Goal: Find specific page/section: Find specific page/section

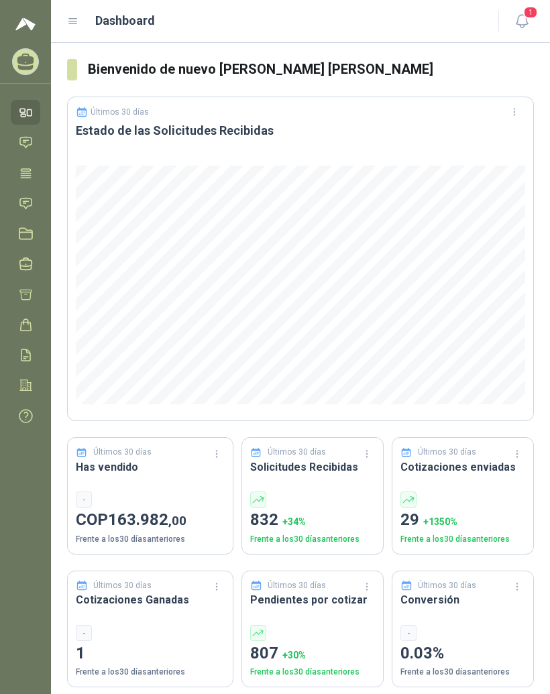
click at [76, 27] on icon at bounding box center [73, 21] width 12 height 12
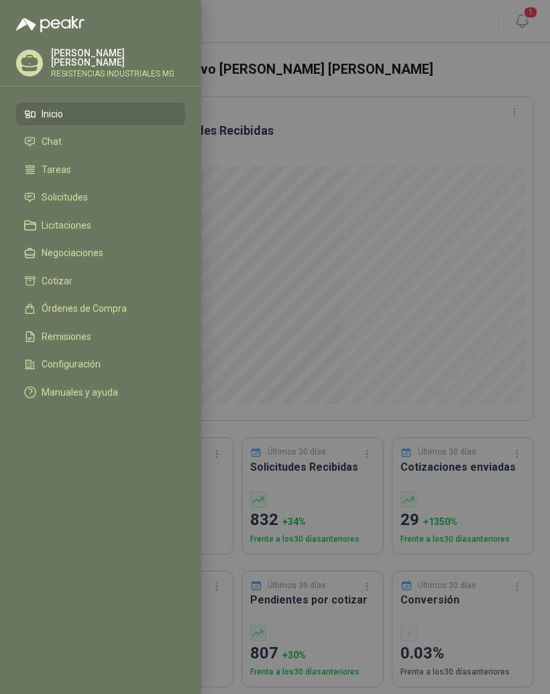
click at [104, 196] on li "Solicitudes" at bounding box center [100, 198] width 153 height 12
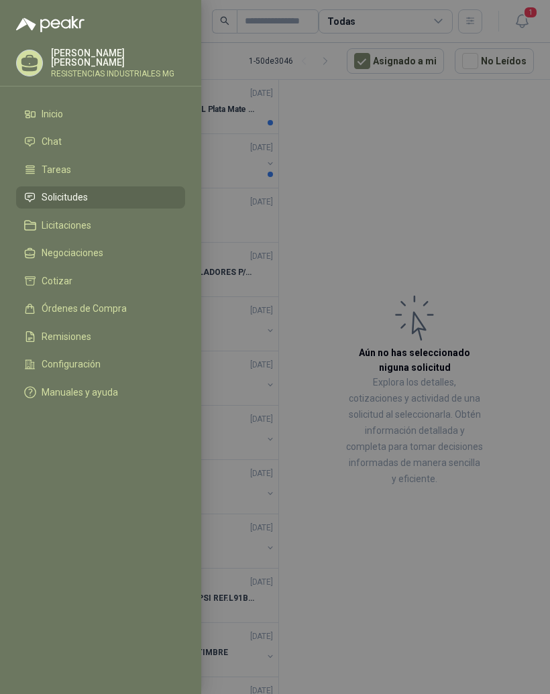
click at [509, 174] on div at bounding box center [275, 347] width 550 height 694
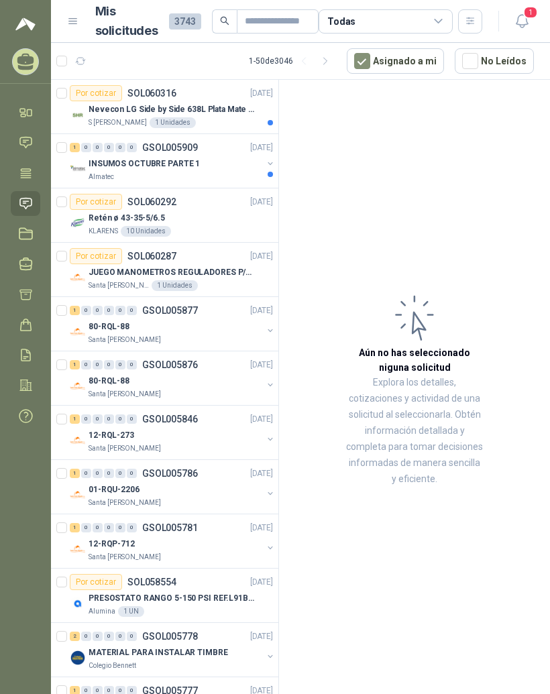
click at [221, 112] on p "Nevecon LG Side by Side 638L Plata Mate Disp. de agua/hielo MOD GS66SPY" at bounding box center [171, 109] width 167 height 13
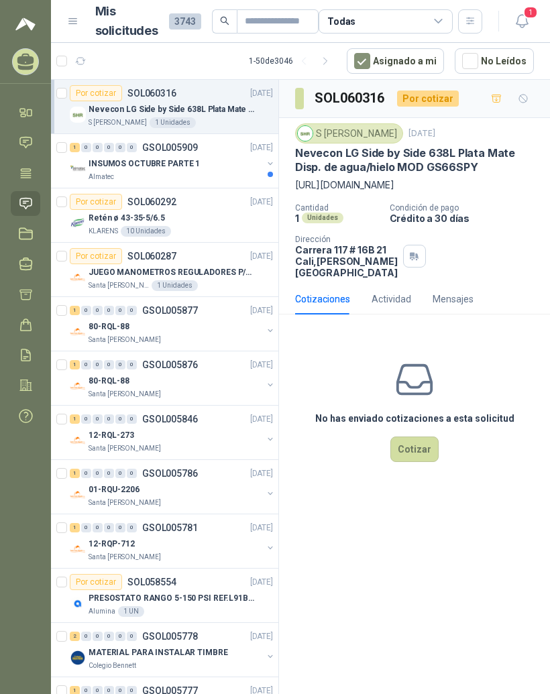
click at [230, 163] on div "INSUMOS OCTUBRE PARTE 1" at bounding box center [175, 163] width 174 height 16
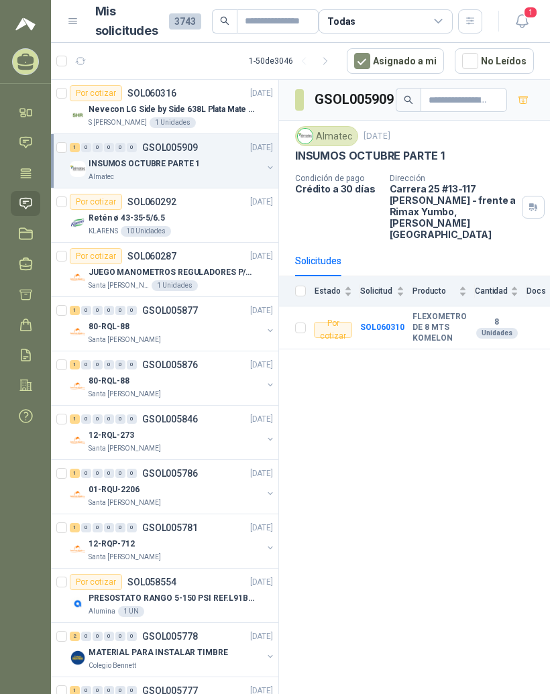
scroll to position [17, 0]
